Goal: Information Seeking & Learning: Learn about a topic

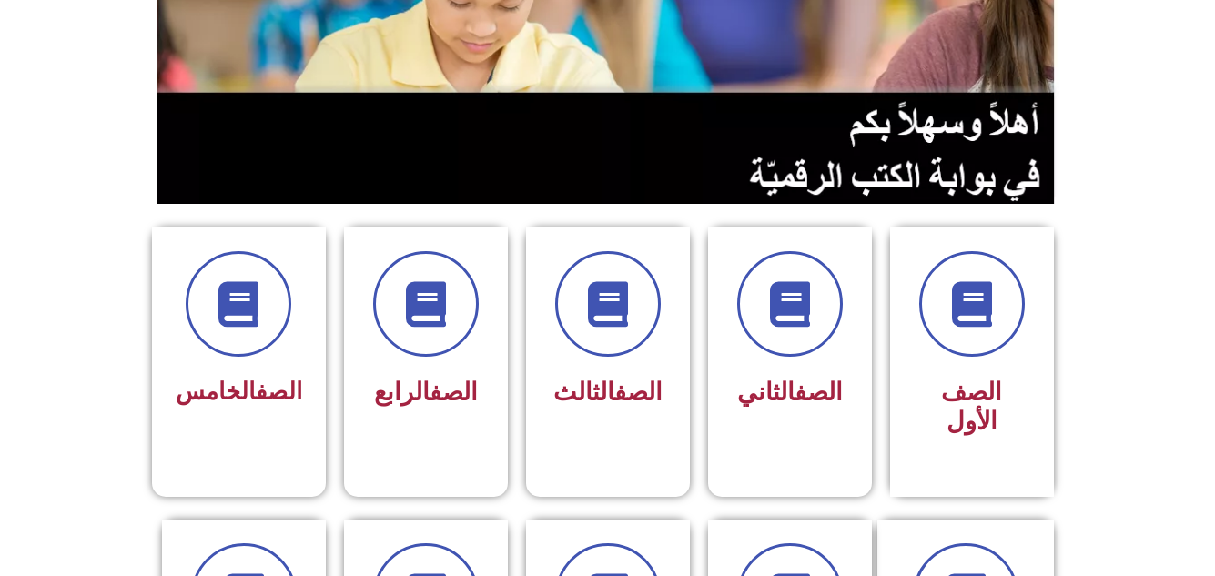
scroll to position [290, 0]
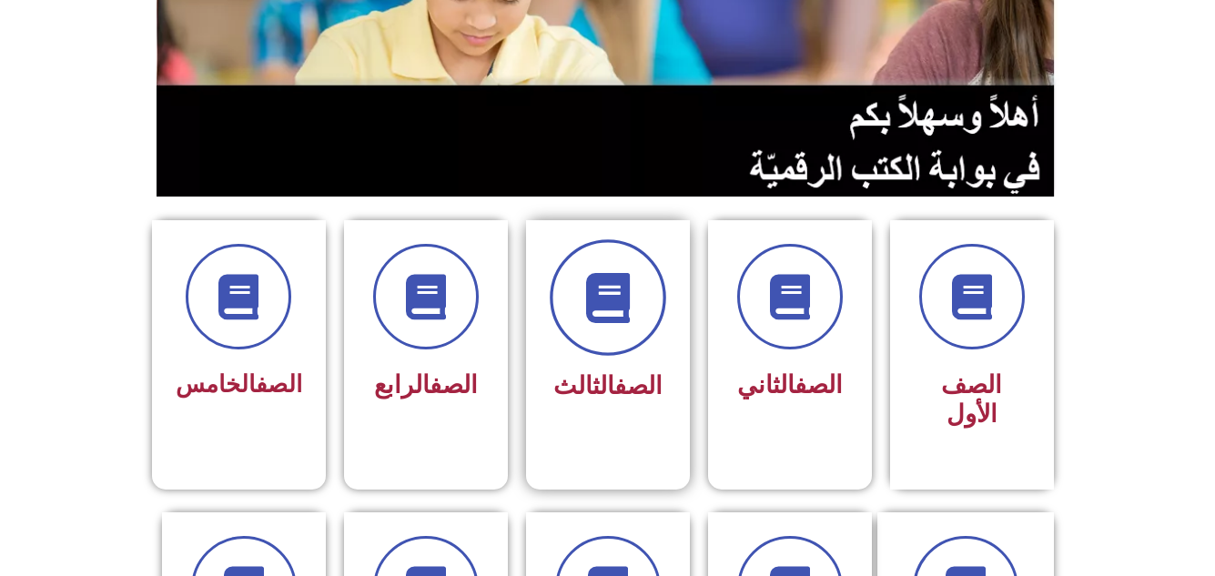
click at [586, 281] on icon at bounding box center [607, 298] width 50 height 50
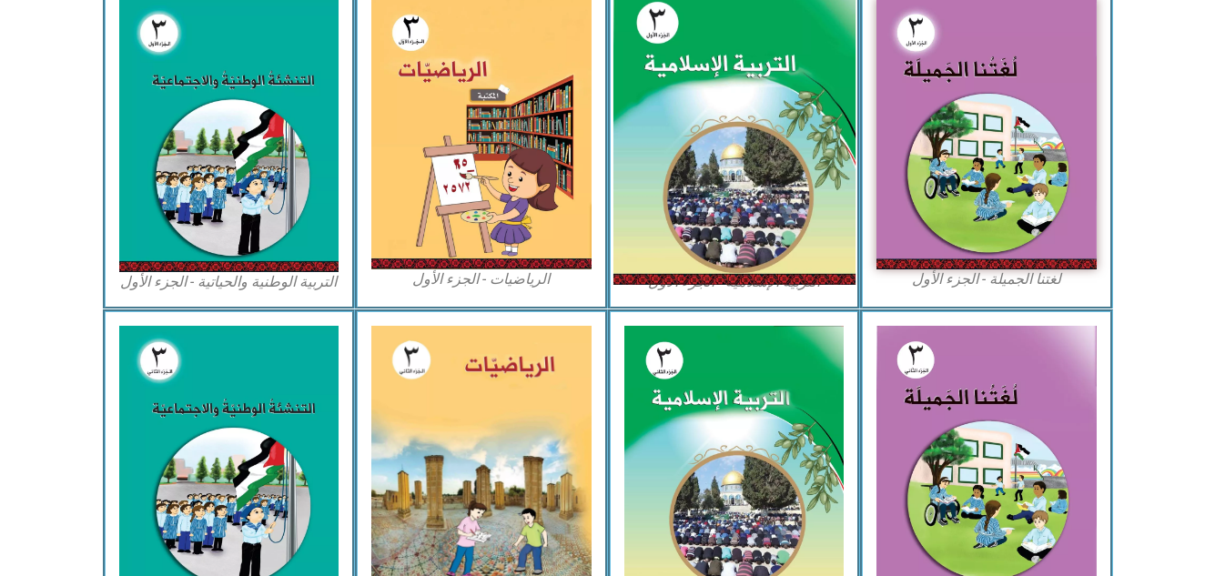
scroll to position [619, 0]
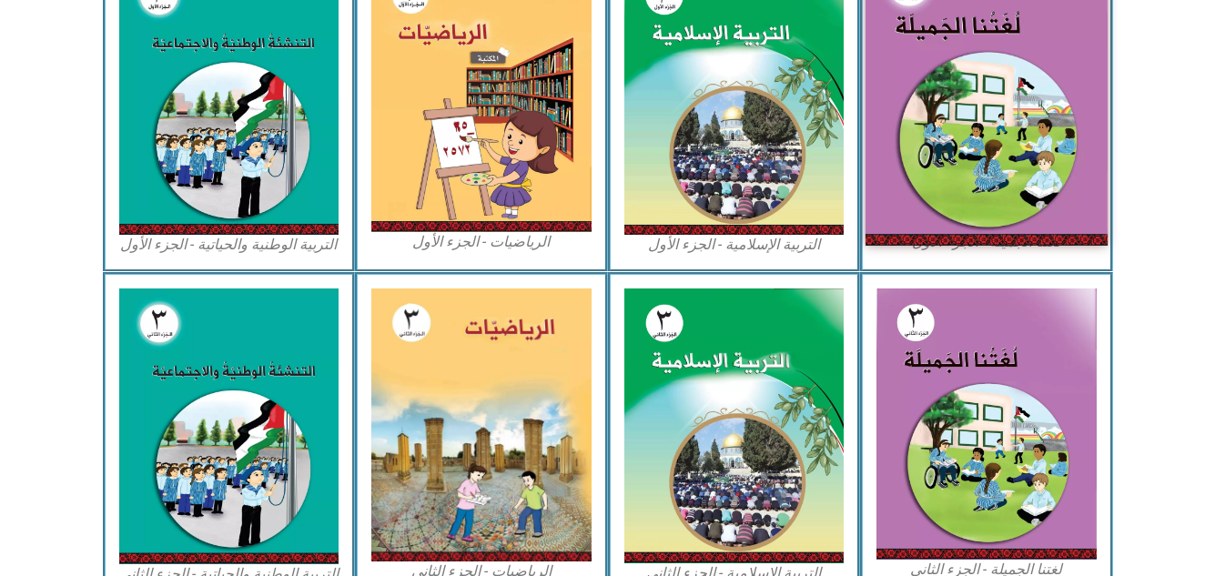
click at [992, 95] on img at bounding box center [986, 96] width 242 height 298
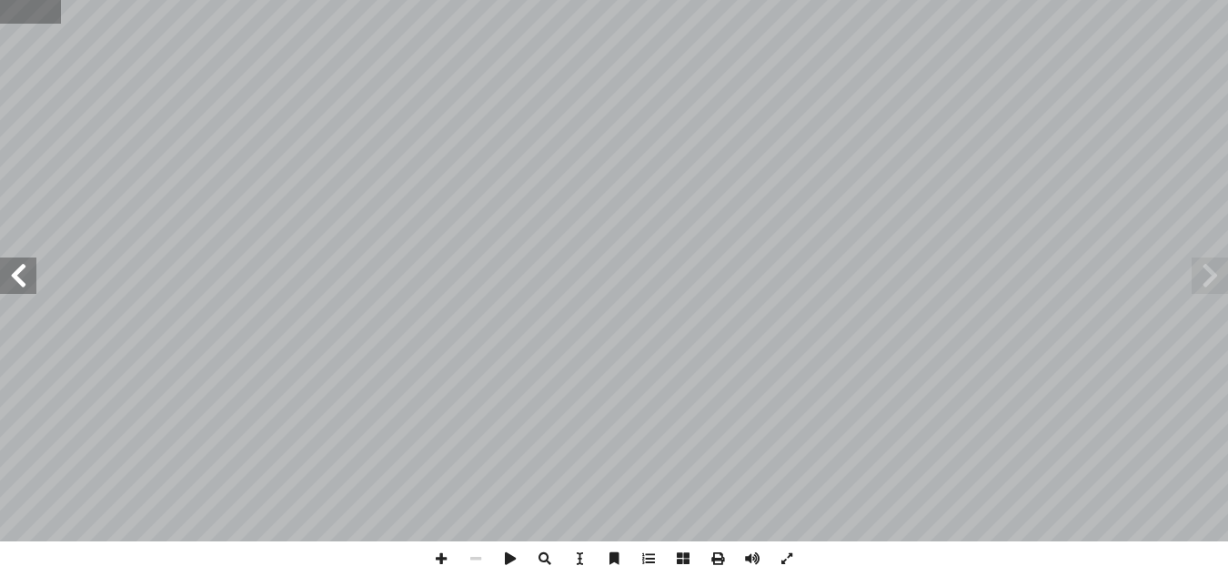
click at [29, 11] on input "text" at bounding box center [30, 12] width 61 height 24
type input "**"
click at [14, 272] on span at bounding box center [18, 275] width 36 height 36
click at [1210, 276] on span at bounding box center [1210, 275] width 36 height 36
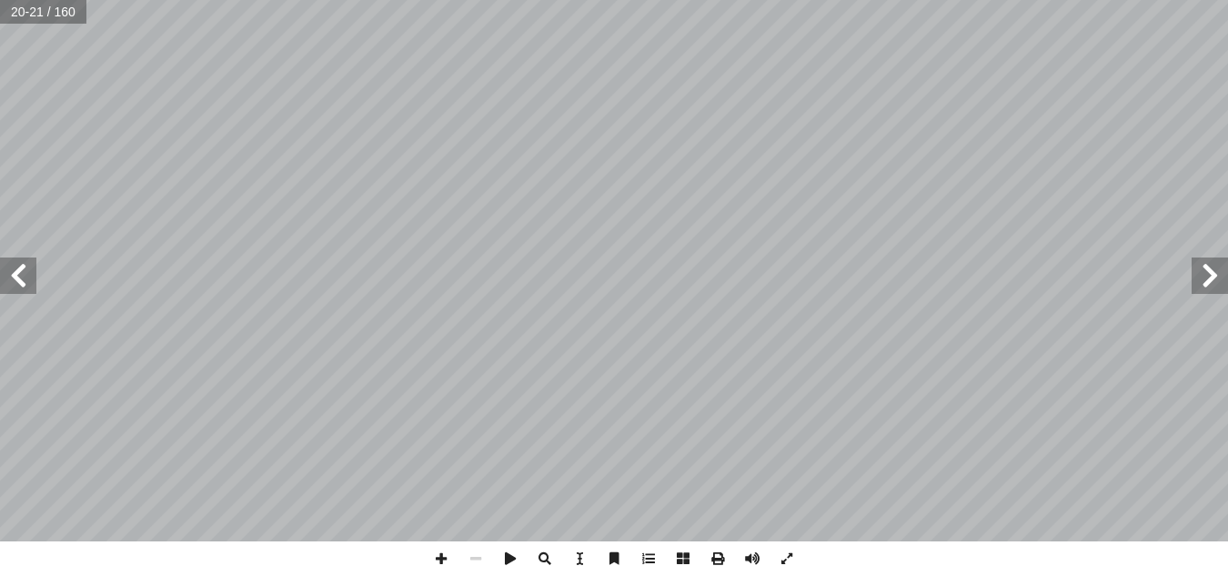
click at [17, 271] on span at bounding box center [18, 275] width 36 height 36
click at [441, 560] on span at bounding box center [441, 558] width 35 height 35
